Goal: Task Accomplishment & Management: Manage account settings

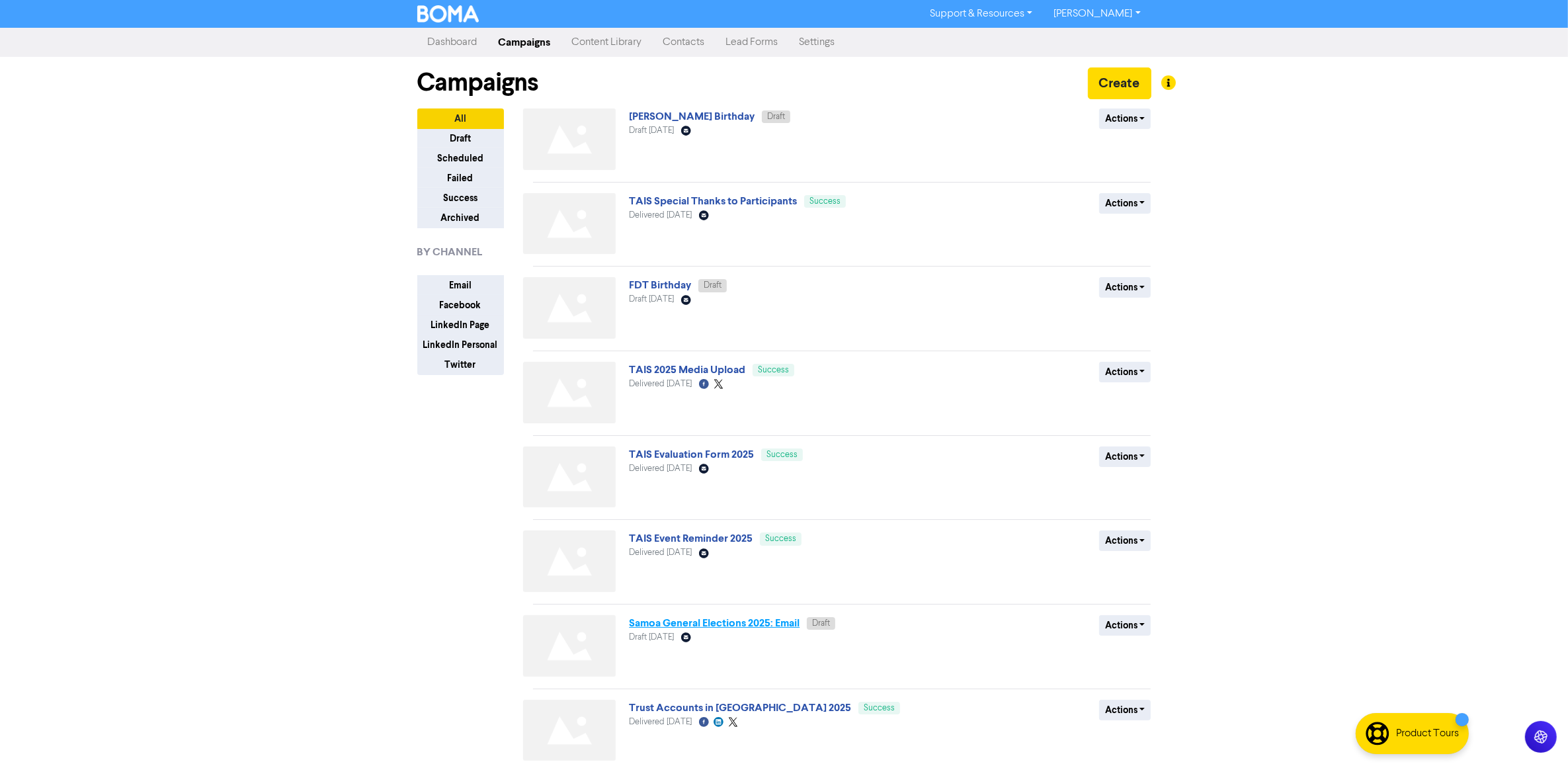
click at [732, 627] on link "Samoa General Elections 2025: Email" at bounding box center [714, 623] width 171 height 14
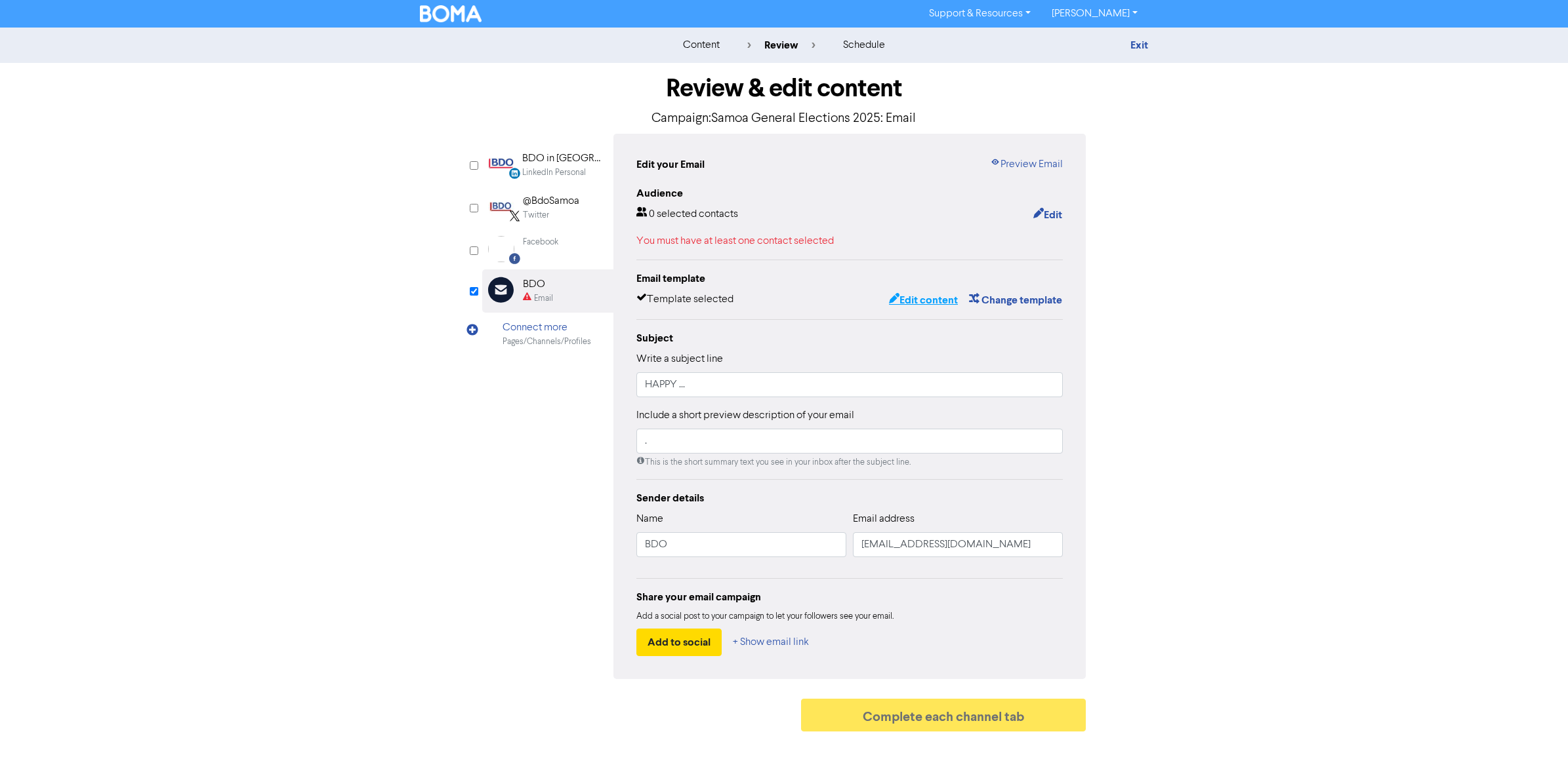
click at [936, 302] on button "Edit content" at bounding box center [923, 300] width 71 height 17
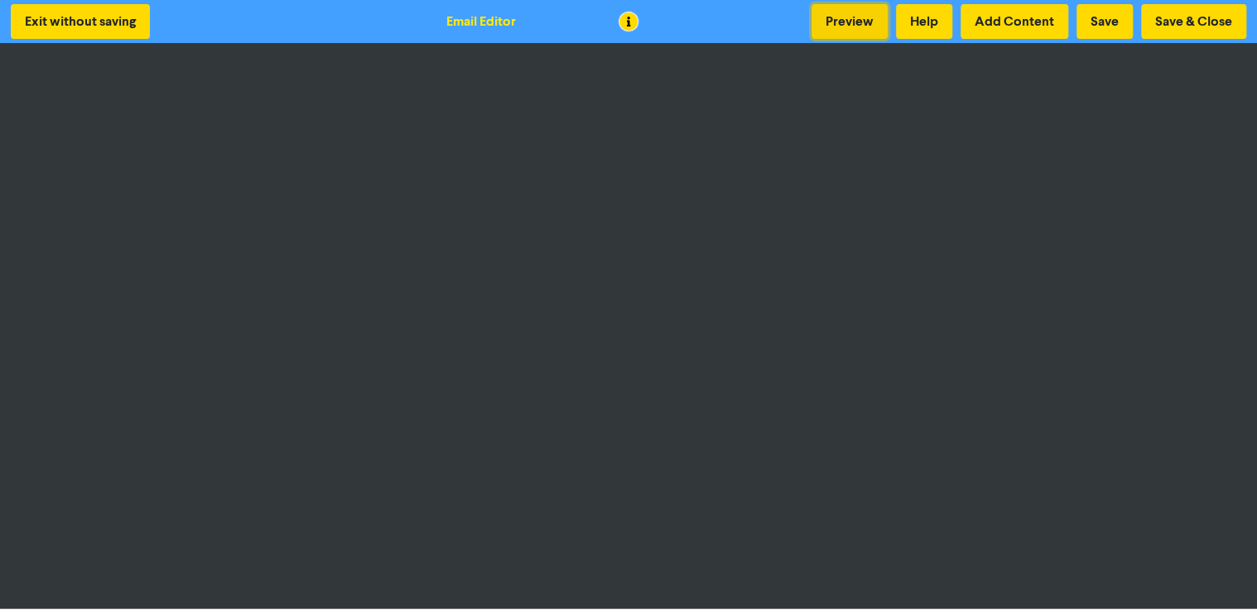
drag, startPoint x: 858, startPoint y: 23, endPoint x: 852, endPoint y: 30, distance: 8.8
click at [857, 23] on button "Preview" at bounding box center [849, 21] width 76 height 35
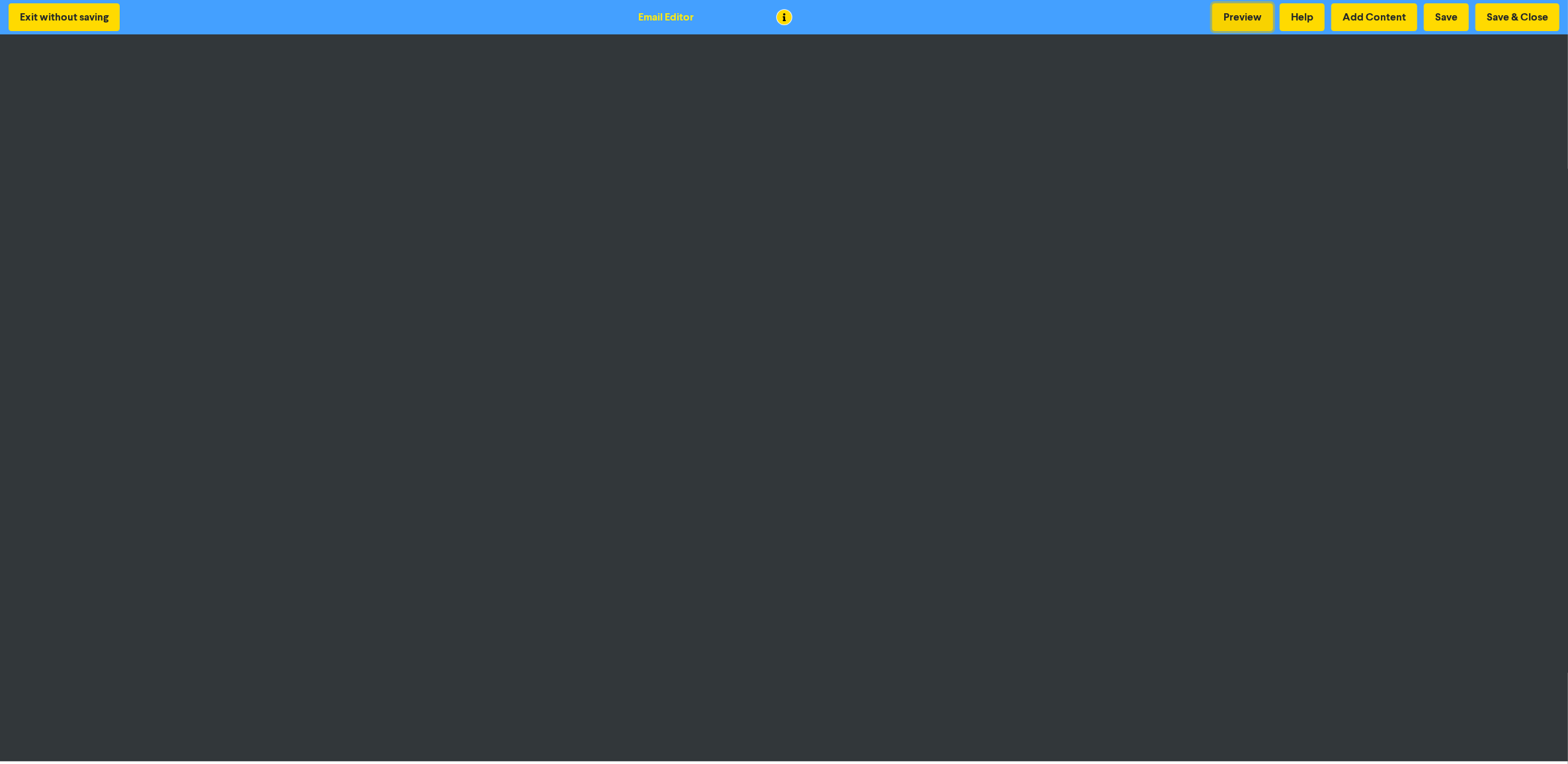
click at [1241, 21] on button "Preview" at bounding box center [1242, 17] width 61 height 28
click at [1533, 17] on button "Save & Close" at bounding box center [1517, 17] width 84 height 28
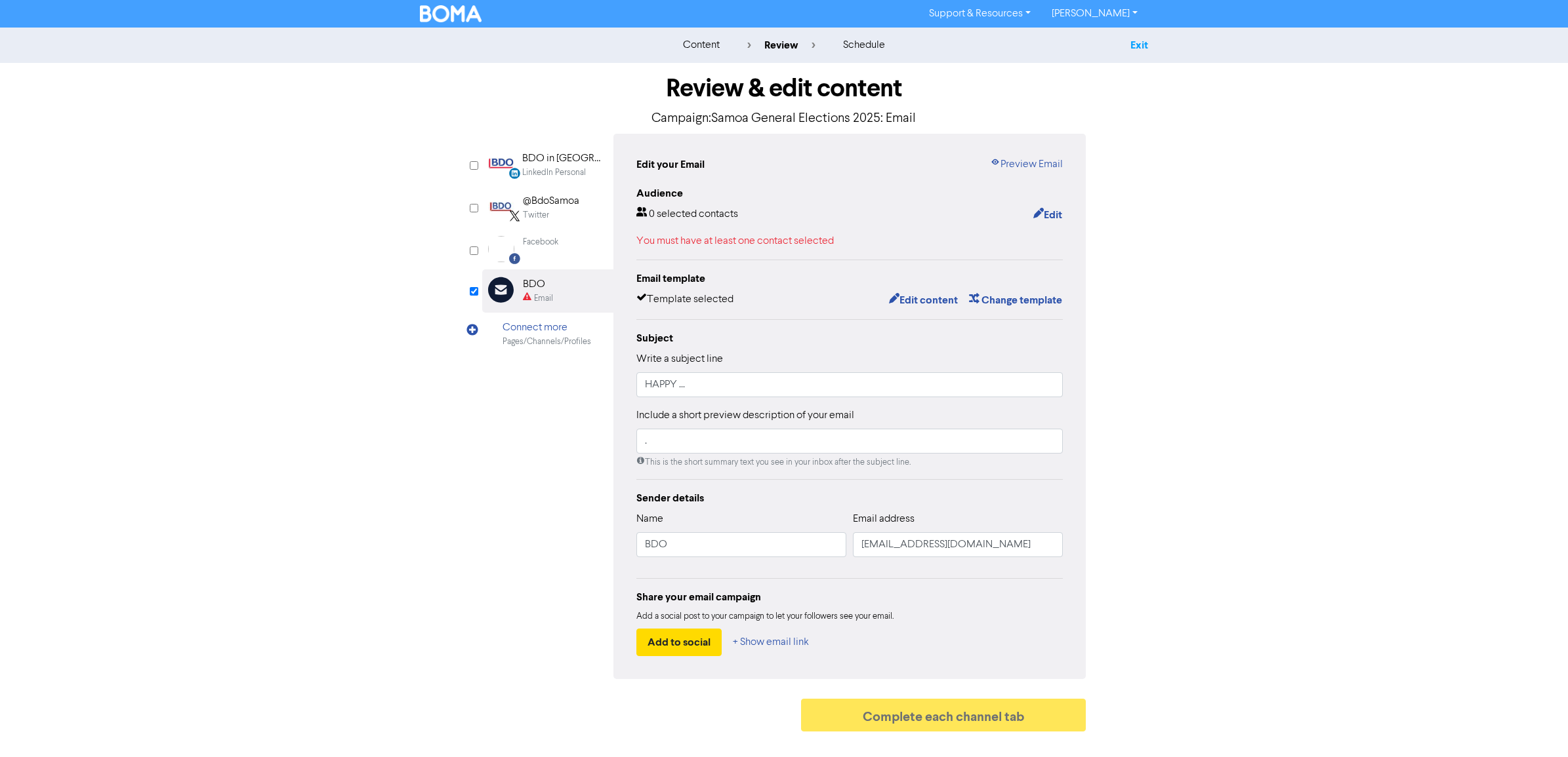
click at [1136, 49] on link "Exit" at bounding box center [1139, 45] width 17 height 13
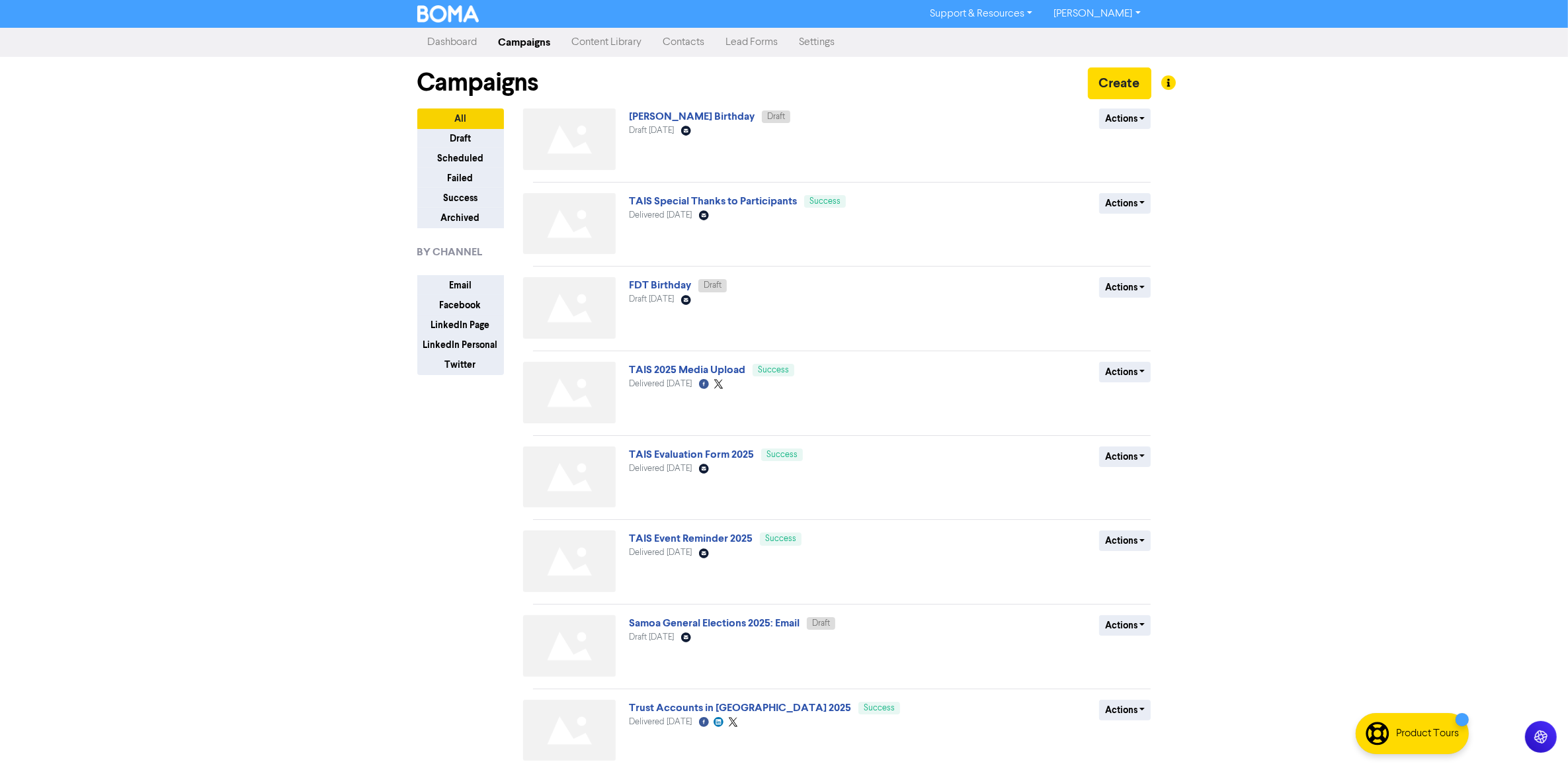
click at [247, 432] on div "Support & Resources Video Tutorials FAQ & Guides Marketing Education [PERSON_NA…" at bounding box center [784, 382] width 1568 height 764
click at [1137, 116] on button "Actions" at bounding box center [1125, 119] width 52 height 21
click at [1137, 166] on button "Duplicate" at bounding box center [1152, 169] width 105 height 21
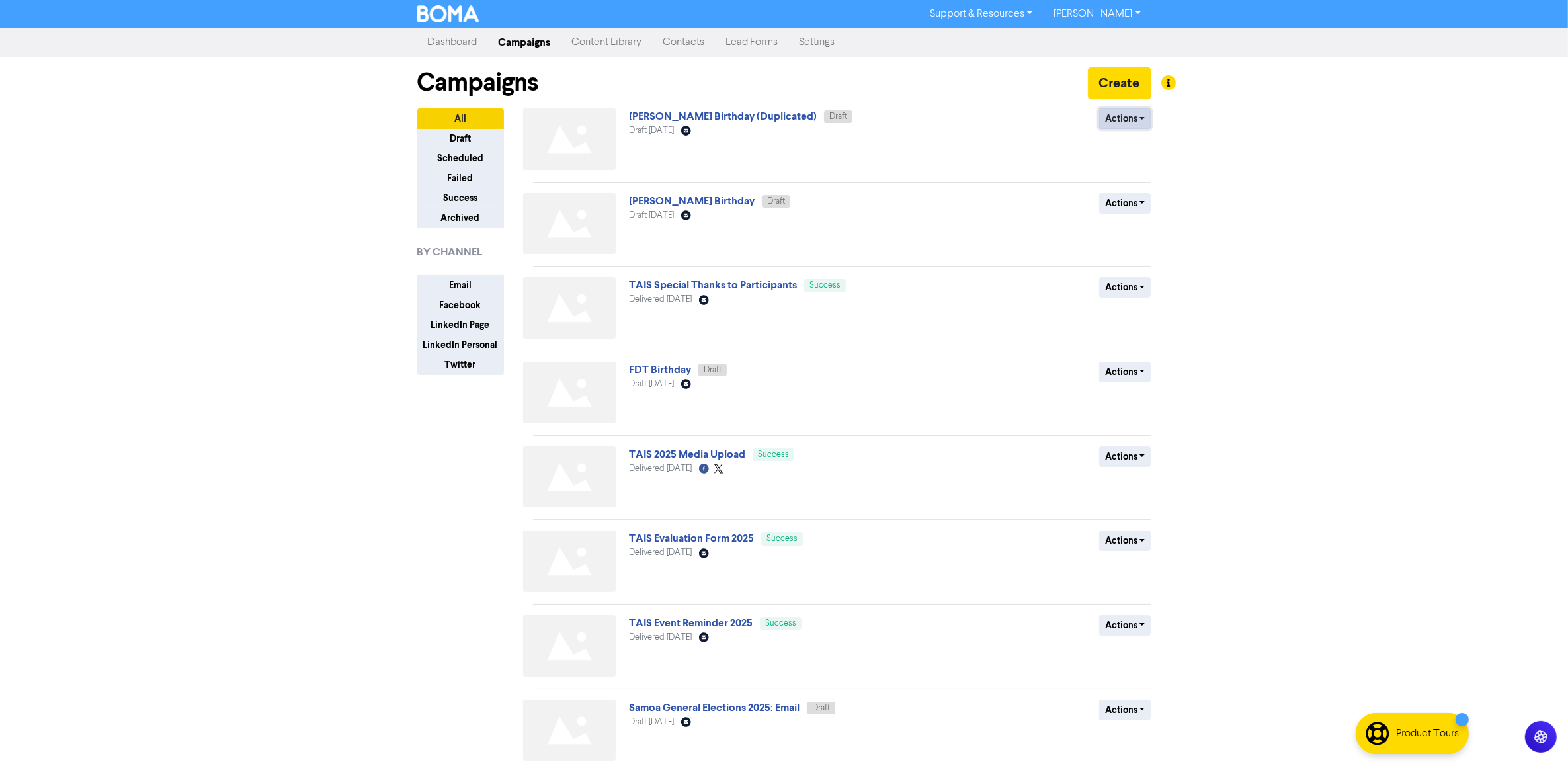
click at [1132, 117] on button "Actions" at bounding box center [1125, 119] width 52 height 21
click at [1134, 196] on button "Rename" at bounding box center [1152, 189] width 105 height 21
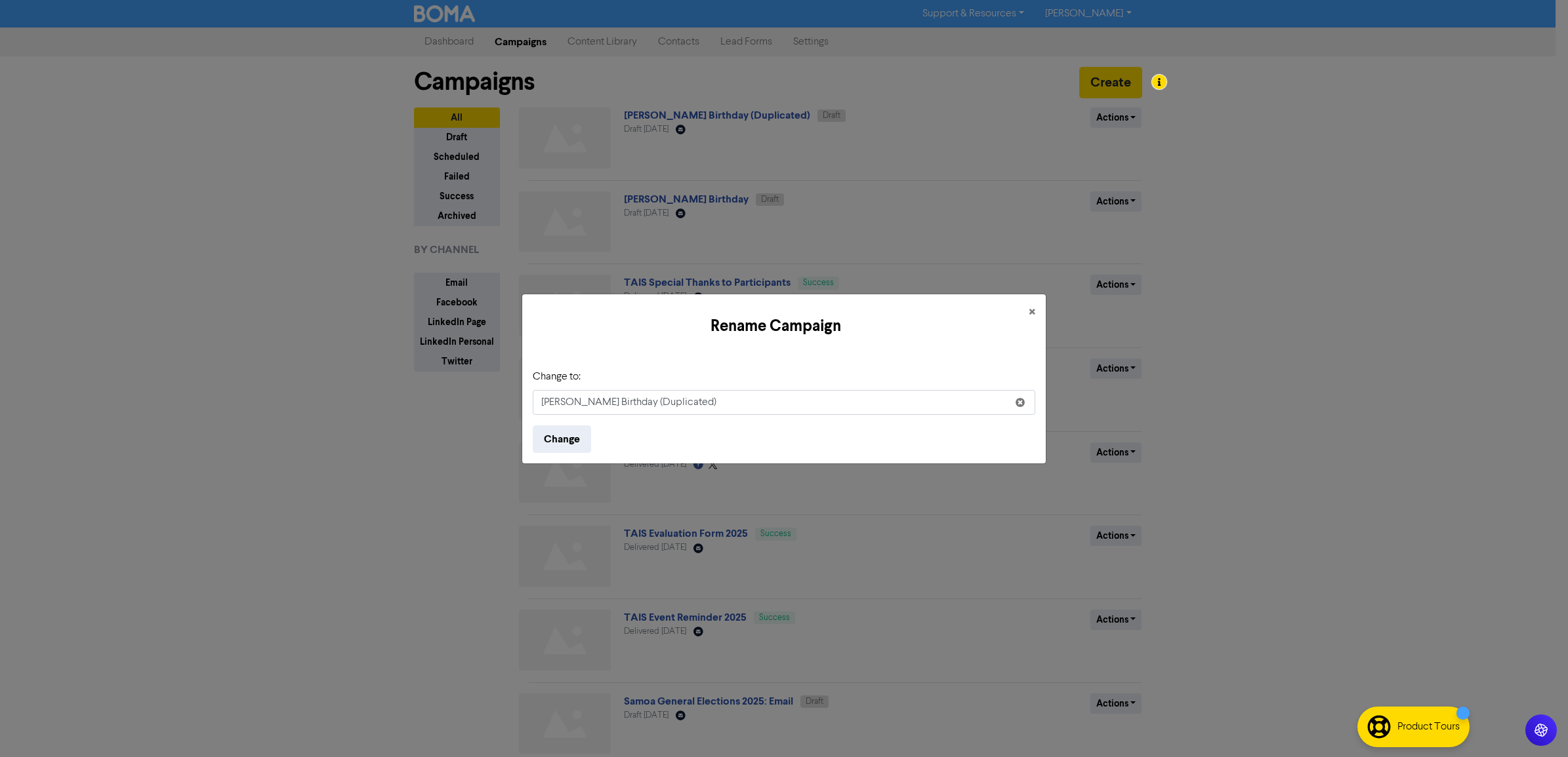
drag, startPoint x: 637, startPoint y: 403, endPoint x: 387, endPoint y: 421, distance: 250.6
click at [392, 417] on div "Rename Campaign × Change to: [PERSON_NAME] Birthday (Duplicated) Change" at bounding box center [784, 378] width 1568 height 757
type input "[PERSON_NAME]'s Birthday"
click at [555, 443] on button "Change" at bounding box center [562, 439] width 59 height 28
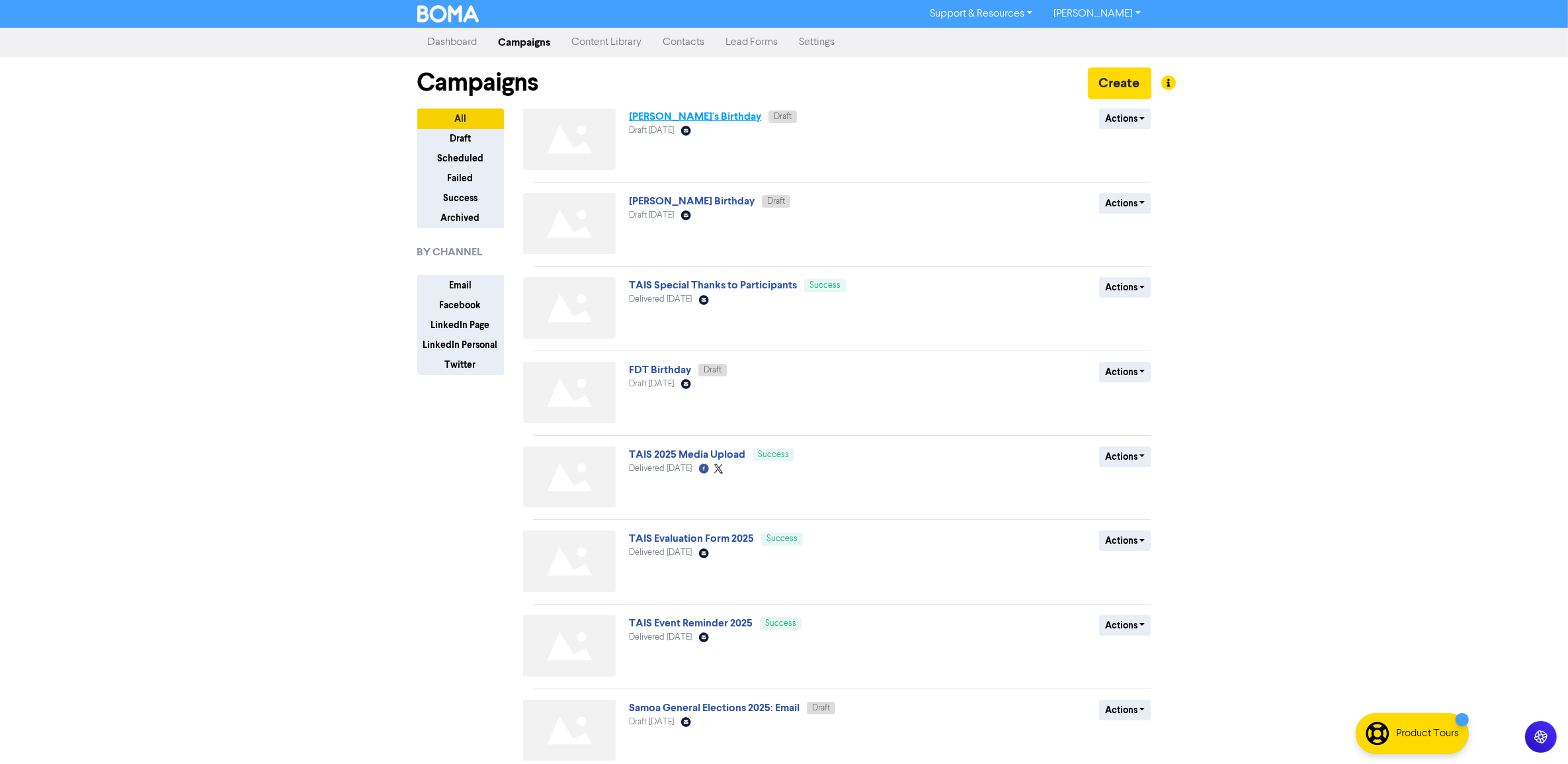
click at [677, 116] on link "[PERSON_NAME]'s Birthday" at bounding box center [695, 116] width 133 height 14
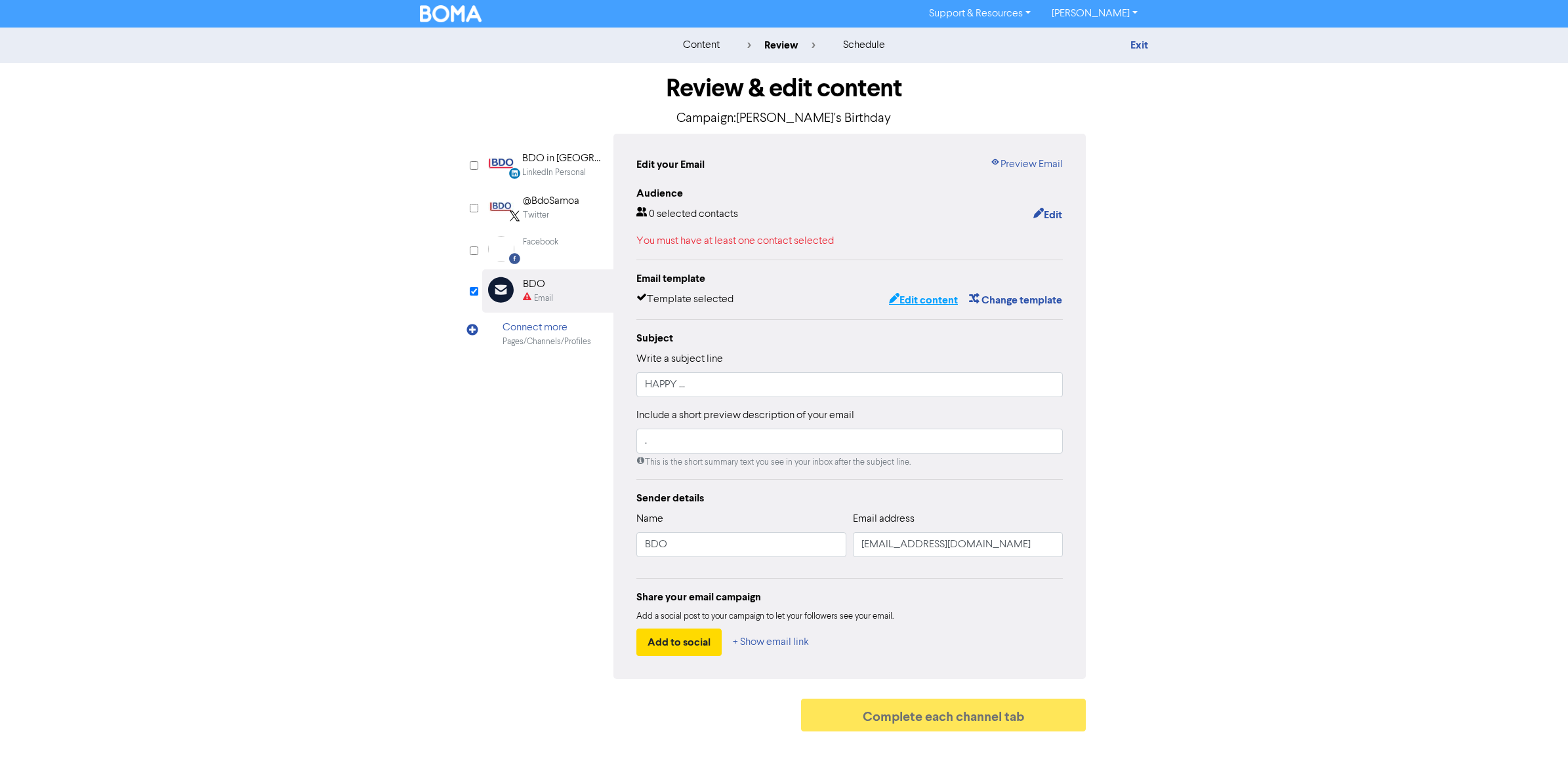
click at [902, 302] on button "Edit content" at bounding box center [923, 300] width 71 height 17
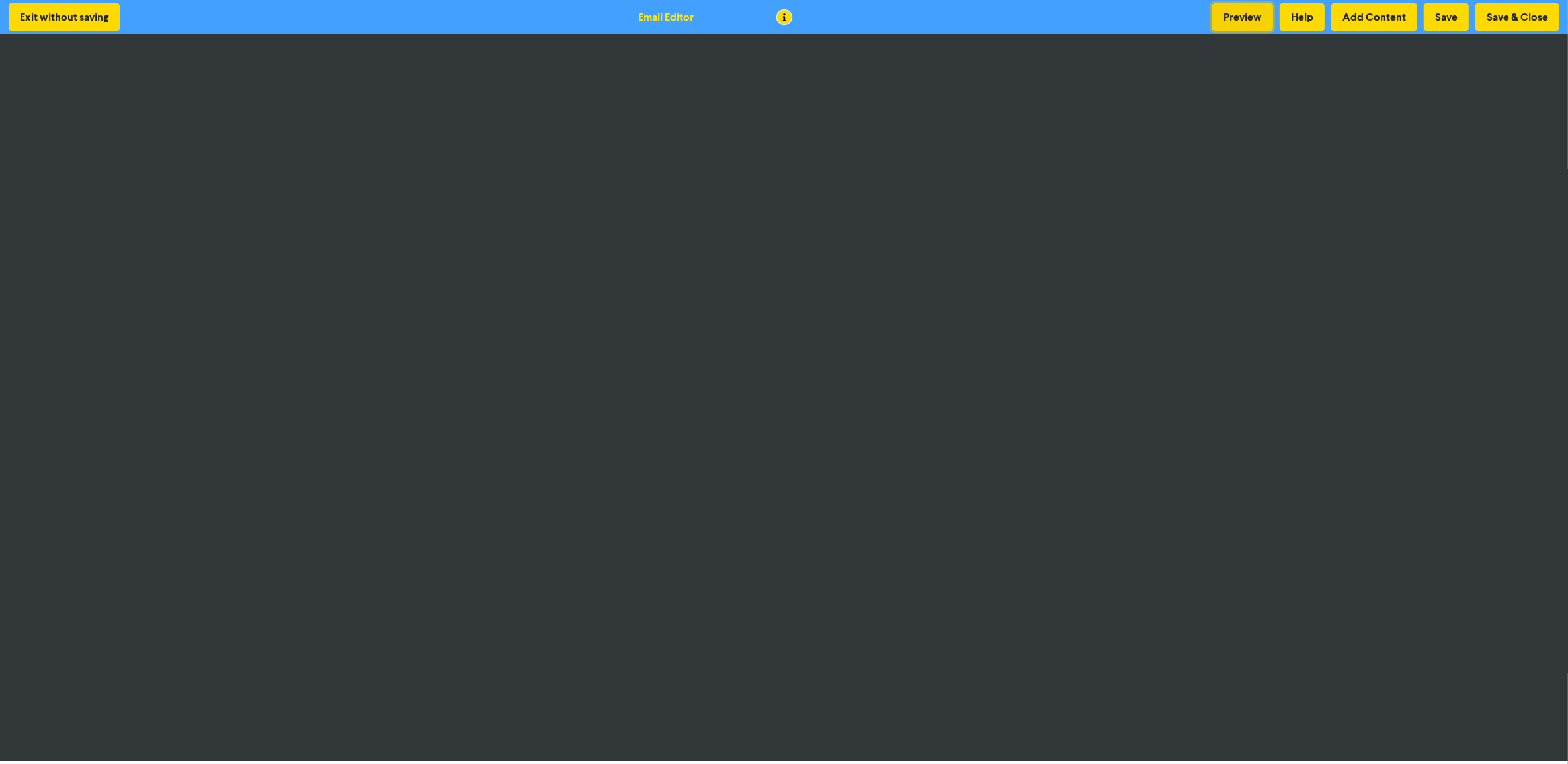
click at [1237, 20] on button "Preview" at bounding box center [1242, 17] width 61 height 28
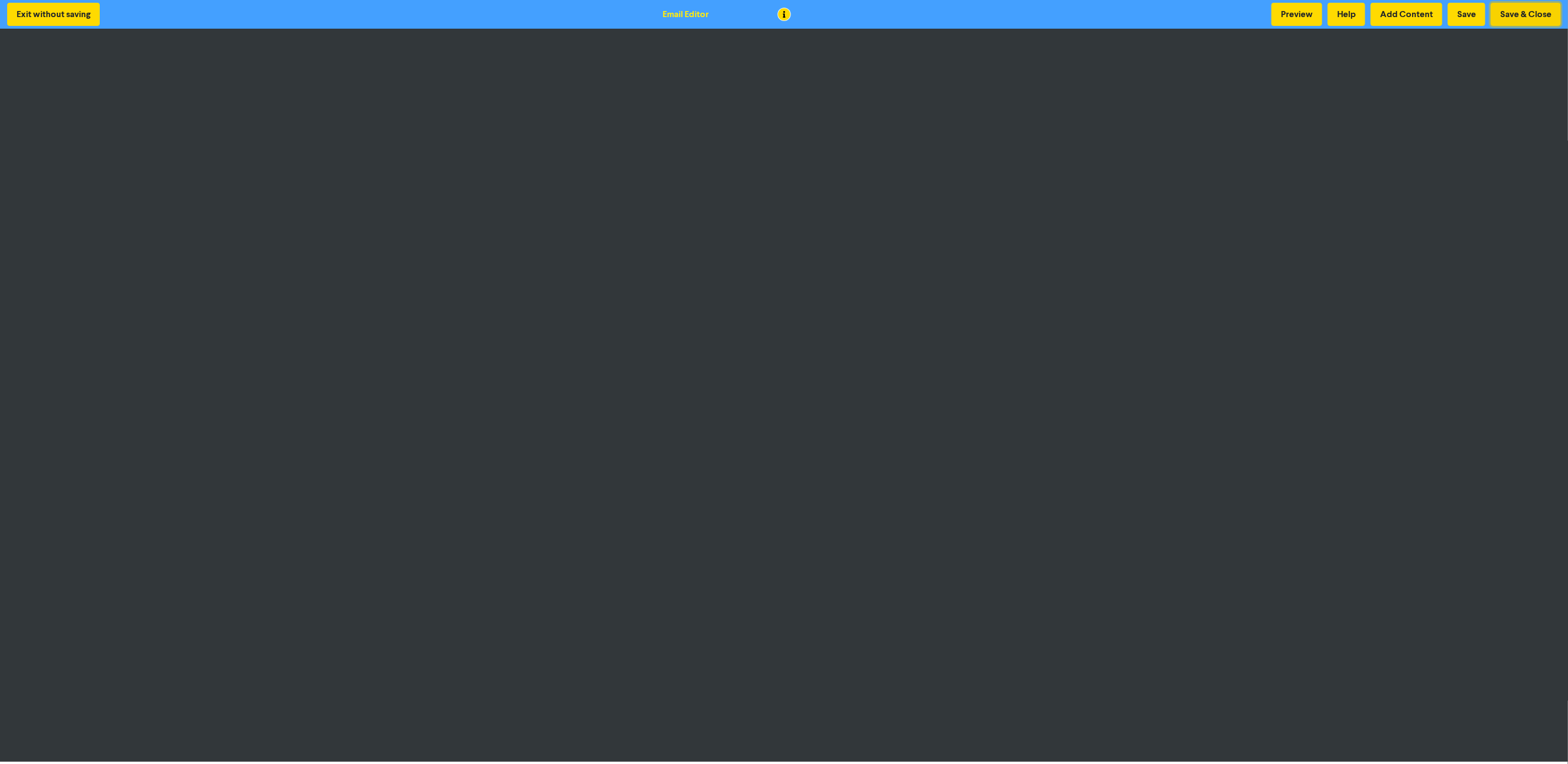
click at [1317, 11] on button "Save & Close" at bounding box center [1525, 14] width 70 height 23
